Goal: Use online tool/utility: Utilize a website feature to perform a specific function

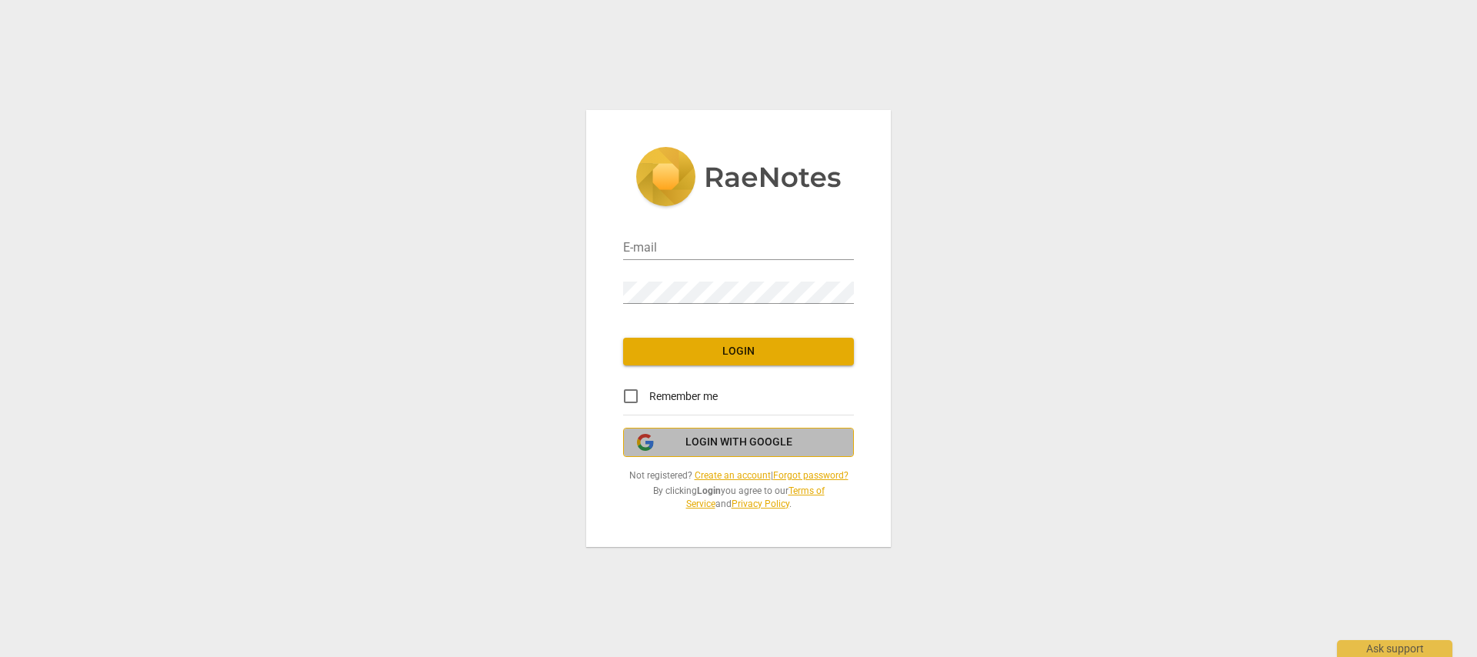
click at [725, 439] on span "Login with Google" at bounding box center [738, 442] width 107 height 15
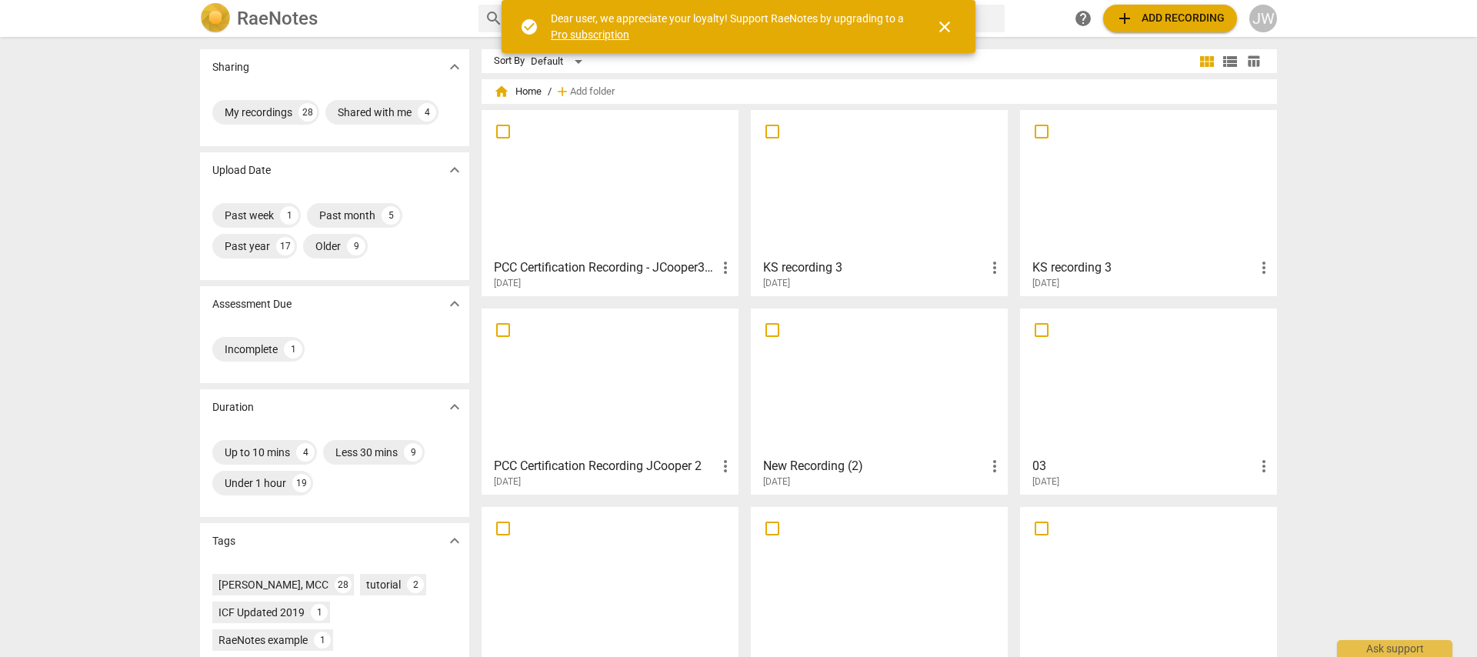
click at [560, 214] on div at bounding box center [610, 183] width 246 height 136
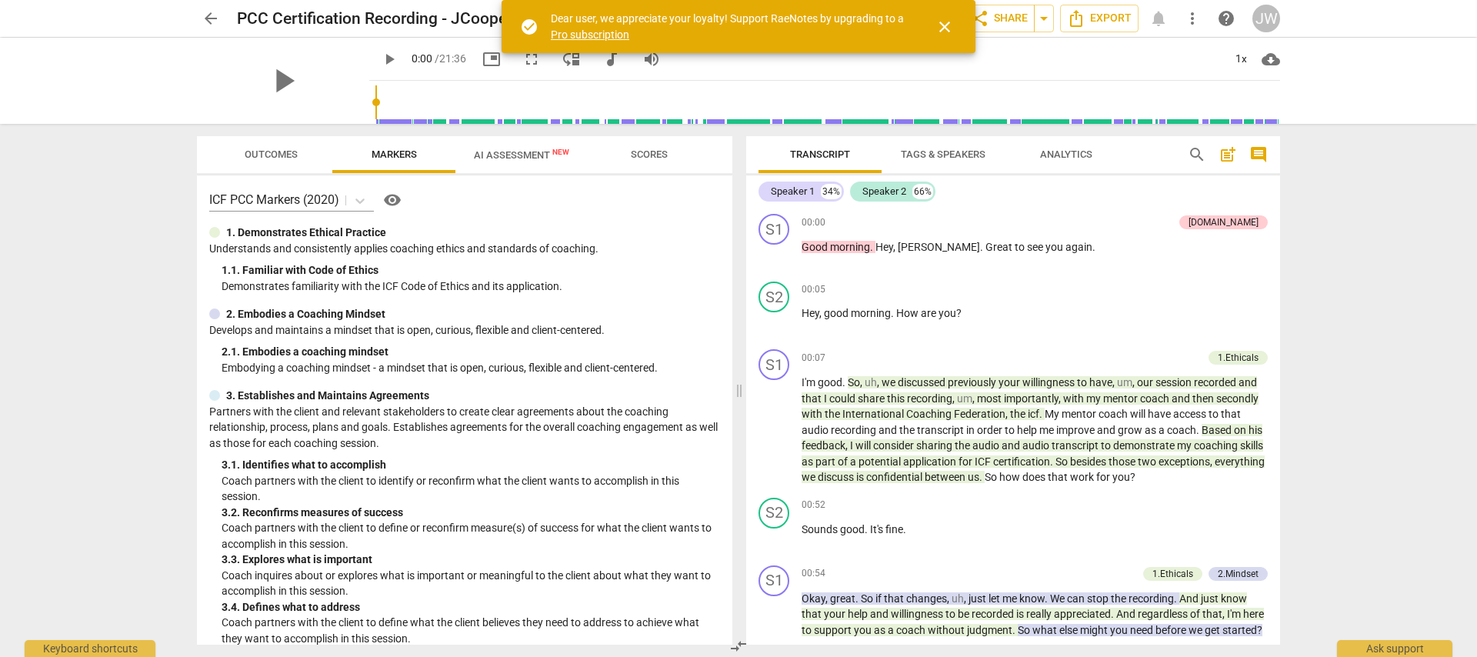
click at [635, 152] on span "Scores" at bounding box center [649, 154] width 37 height 12
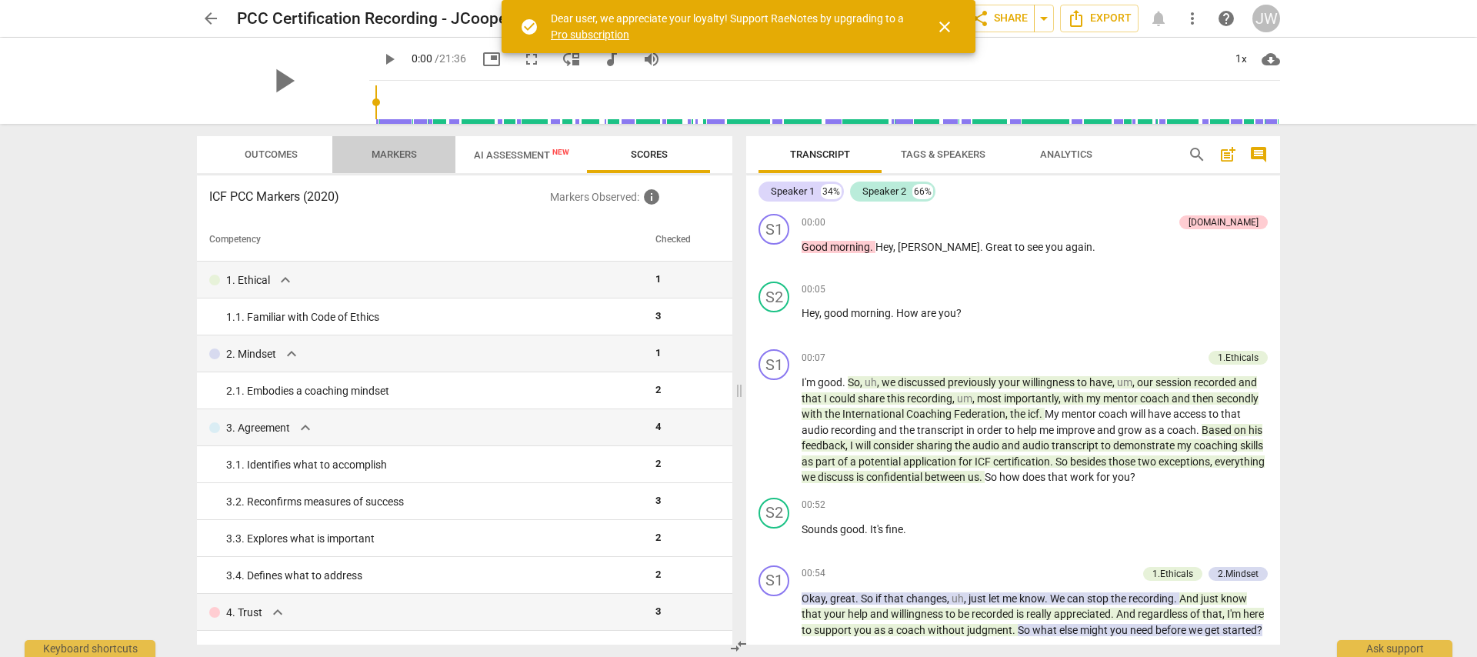
click at [384, 152] on span "Markers" at bounding box center [394, 154] width 45 height 12
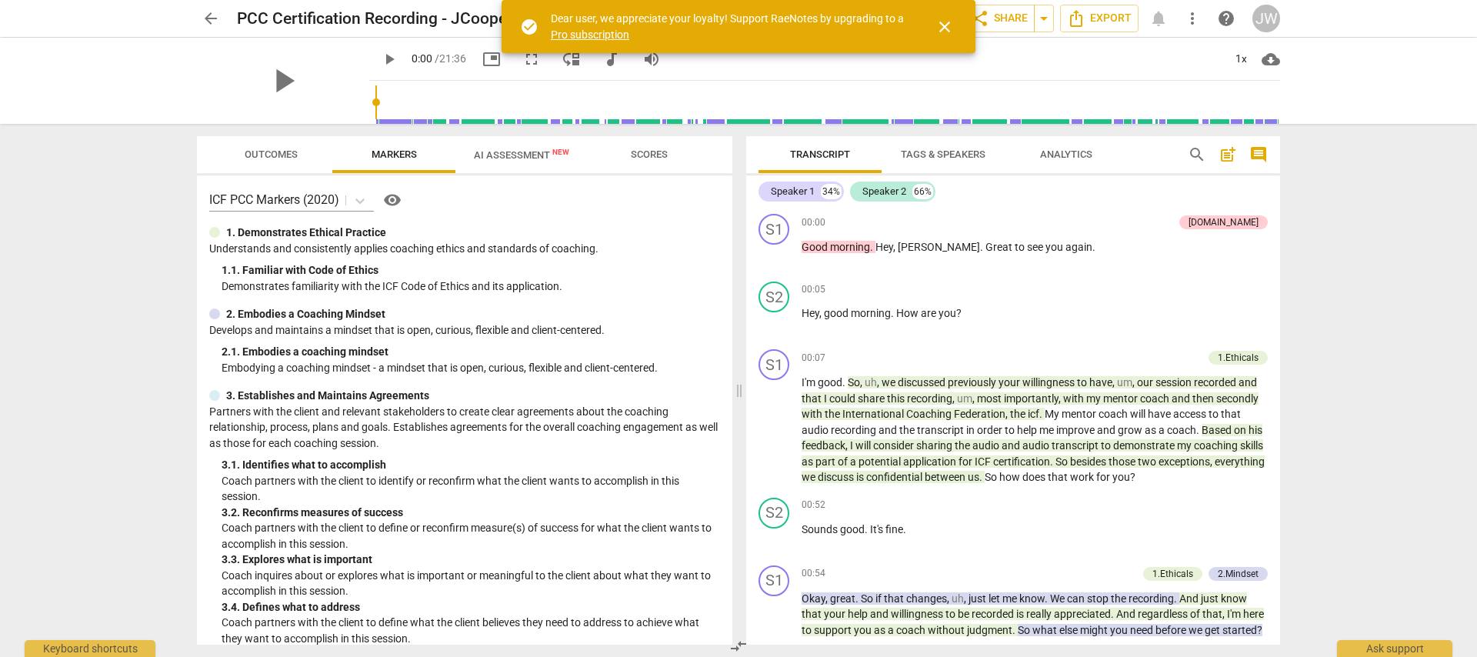
click at [248, 156] on span "Outcomes" at bounding box center [271, 154] width 53 height 12
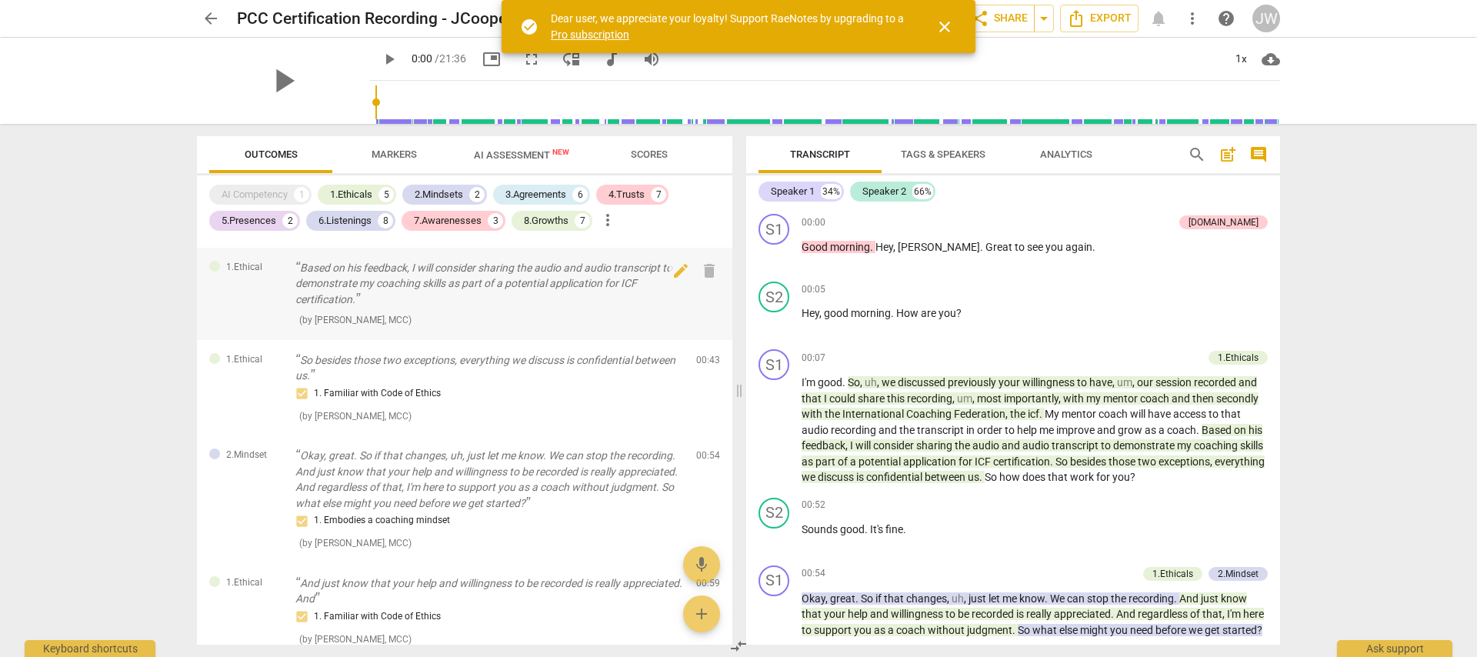
scroll to position [182, 0]
click at [501, 157] on span "AI Assessment New" at bounding box center [521, 155] width 95 height 12
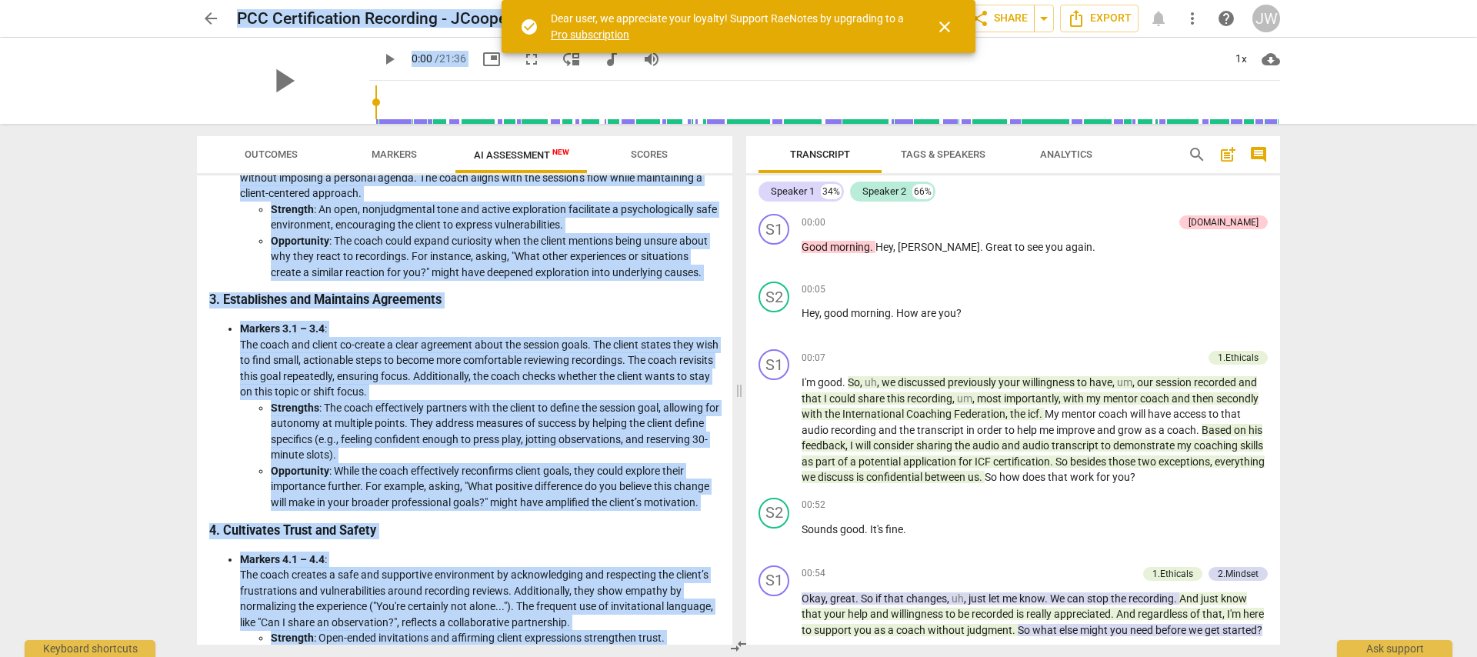
scroll to position [0, 0]
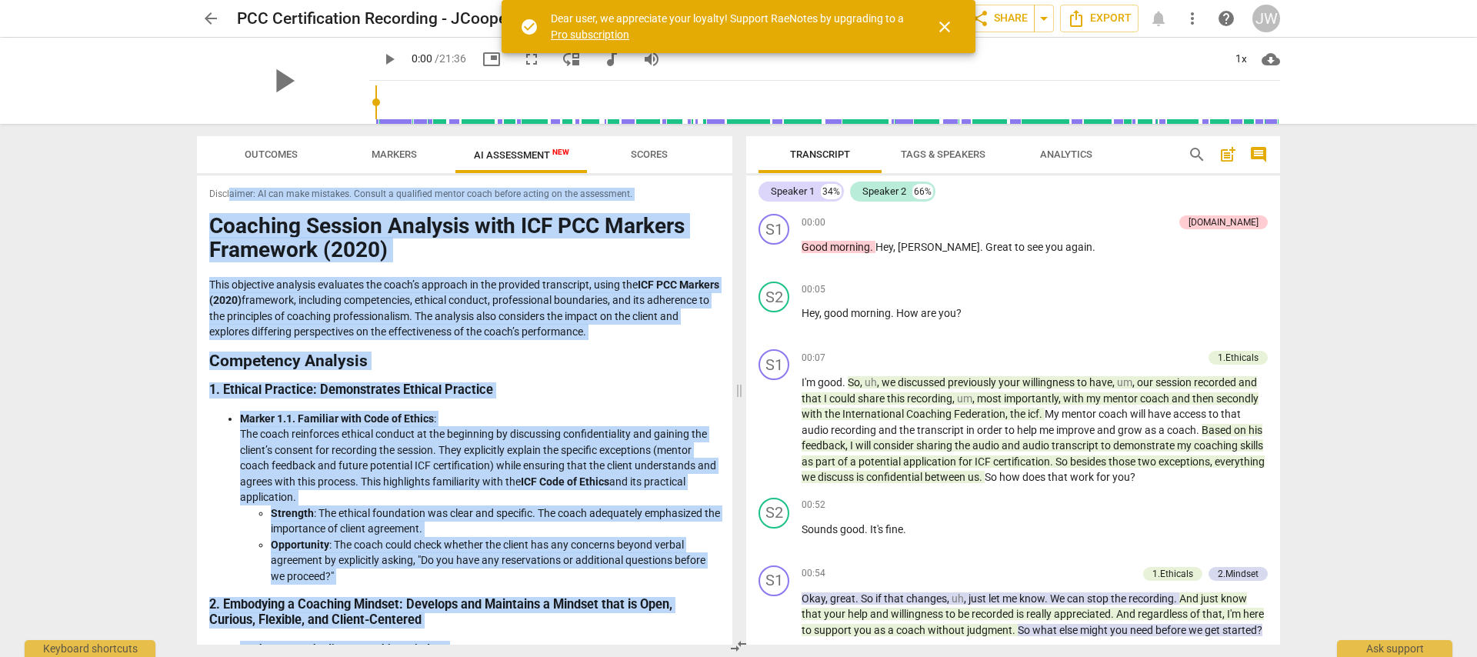
drag, startPoint x: 663, startPoint y: 620, endPoint x: 229, endPoint y: 195, distance: 607.5
click at [229, 195] on div "Disclaimer: AI can make mistakes. Consult a qualified mentor coach before actin…" at bounding box center [464, 409] width 535 height 469
copy div "aimer: AI can make mistakes. Consult a qualified mentor coach before acting on …"
drag, startPoint x: 953, startPoint y: 25, endPoint x: 791, endPoint y: 226, distance: 258.3
click at [953, 25] on span "close" at bounding box center [944, 27] width 18 height 18
